Goal: Task Accomplishment & Management: Use online tool/utility

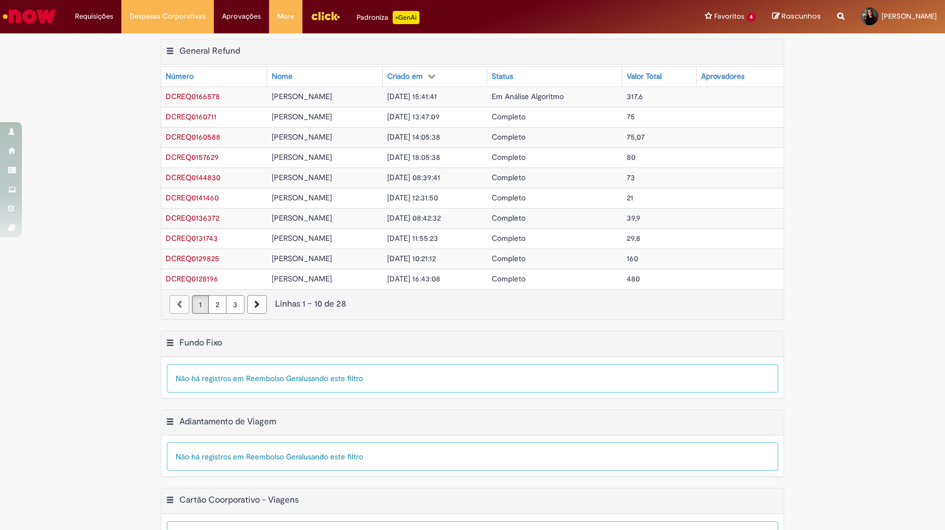
click at [108, 128] on div "Exportar como PDF Exportar como Excel Exportar como CSV General Refund Tabela -…" at bounding box center [472, 185] width 945 height 292
click at [95, 115] on div "Exportar como PDF Exportar como Excel Exportar como CSV General Refund Tabela -…" at bounding box center [472, 185] width 945 height 292
